Goal: Transaction & Acquisition: Purchase product/service

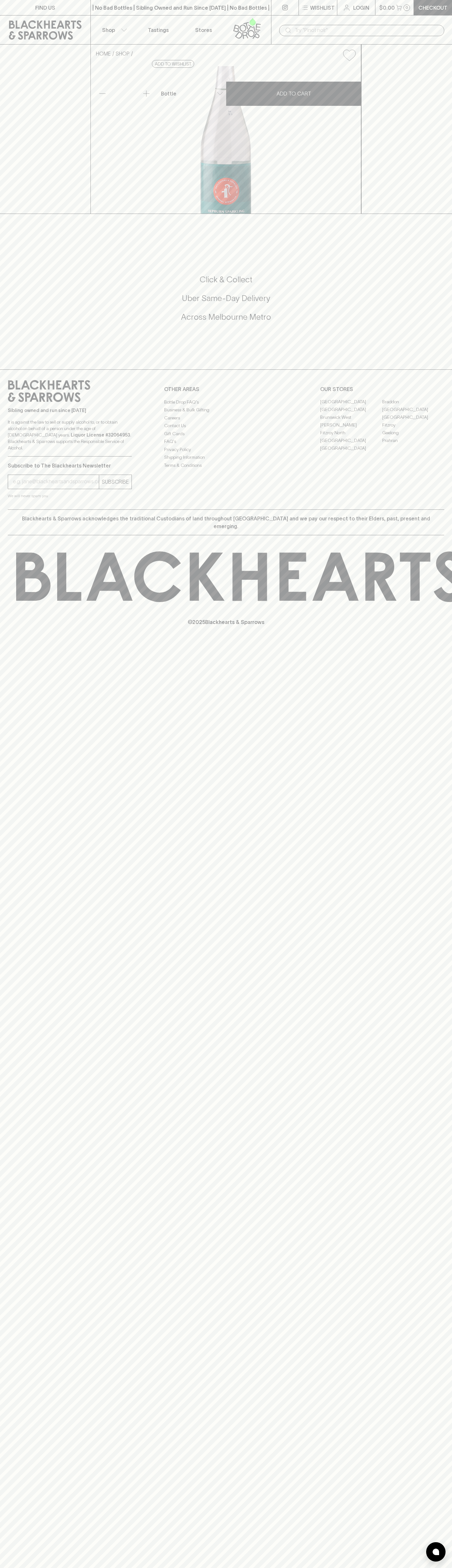
click at [45, 26] on icon at bounding box center [45, 30] width 72 height 19
click at [451, 214] on div "HOME SHOP Hepburn Sparkling Mineral Water $4.50 Add to wishlist No Further Disc…" at bounding box center [226, 129] width 452 height 169
click at [240, 1567] on html "FIND US | No Bad Bottles | Sibling Owned and Run Since [DATE] | No Bad Bottles …" at bounding box center [226, 784] width 452 height 1568
click at [4, 740] on div "FIND US | No Bad Bottles | Sibling Owned and Run Since [DATE] | No Bad Bottles …" at bounding box center [226, 784] width 452 height 1568
